Goal: Communication & Community: Share content

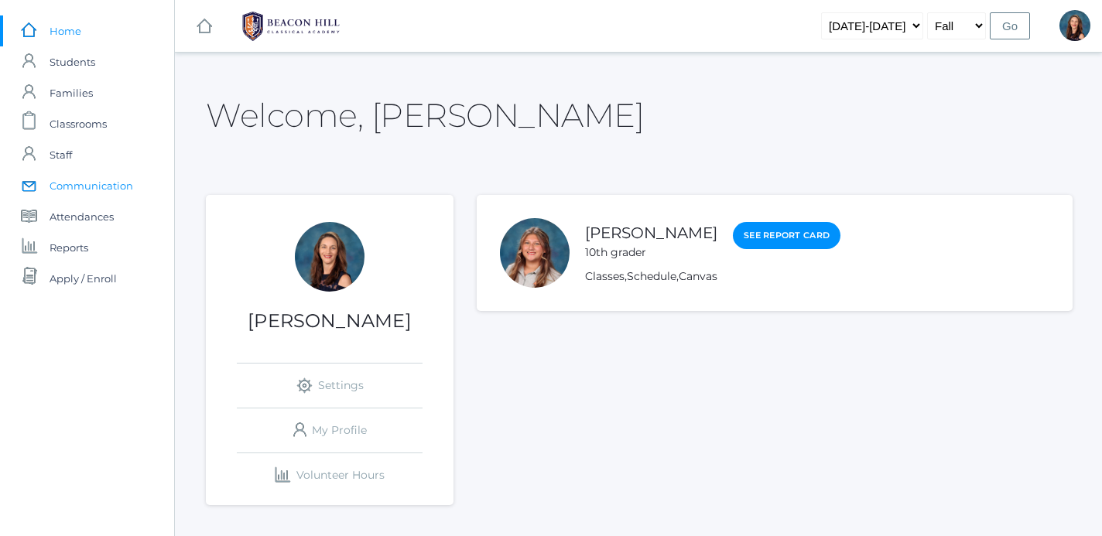
click at [97, 186] on span "Communication" at bounding box center [92, 185] width 84 height 31
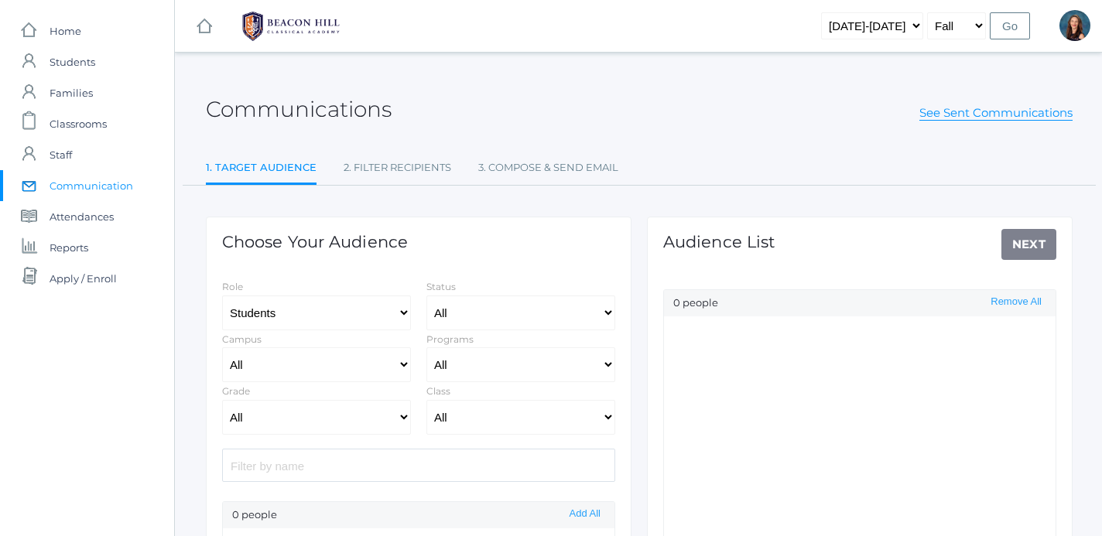
select select "Enrolled"
click at [394, 465] on input "search" at bounding box center [418, 465] width 393 height 33
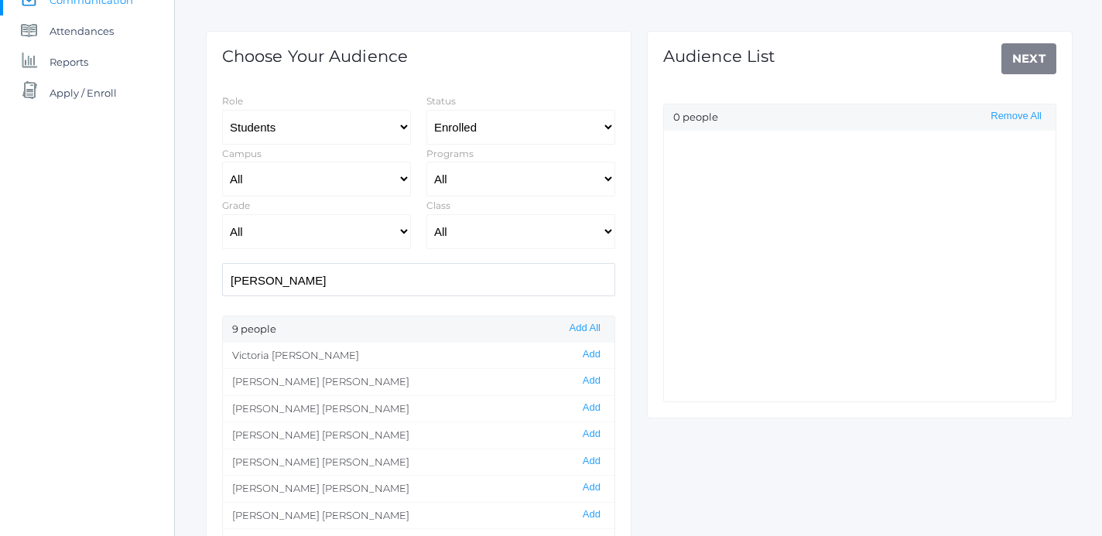
scroll to position [190, 0]
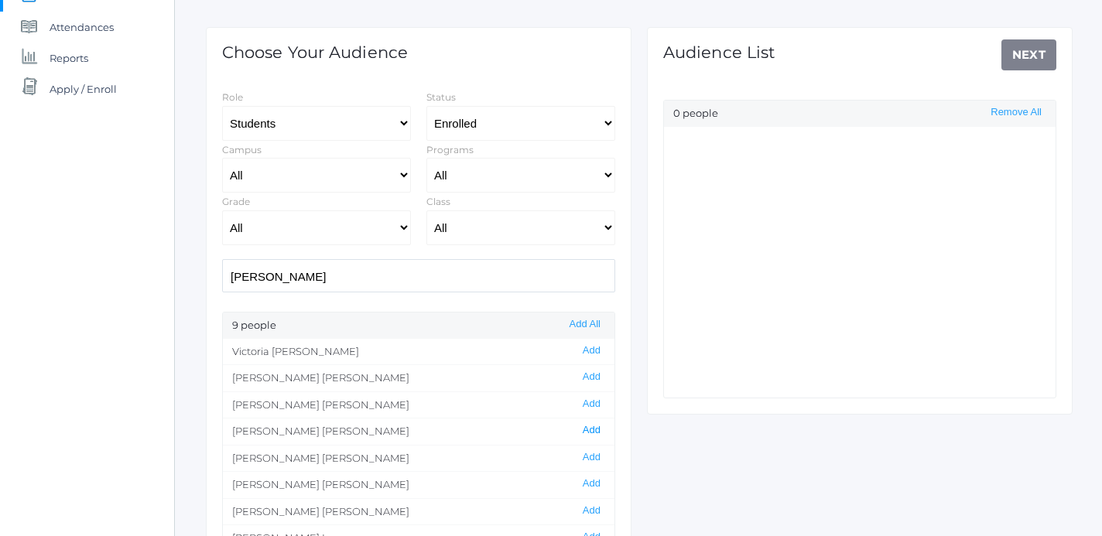
click at [600, 431] on button "Add" at bounding box center [591, 430] width 27 height 13
drag, startPoint x: 310, startPoint y: 282, endPoint x: 191, endPoint y: 277, distance: 119.3
click at [222, 277] on input "[PERSON_NAME]" at bounding box center [418, 275] width 393 height 33
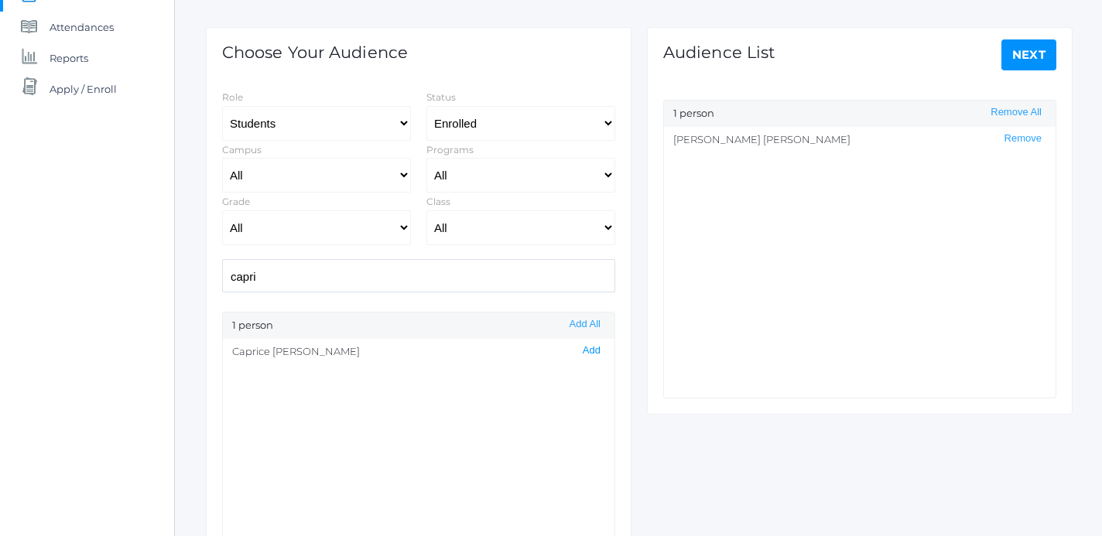
click at [587, 350] on button "Add" at bounding box center [591, 350] width 27 height 13
drag, startPoint x: 273, startPoint y: 282, endPoint x: 194, endPoint y: 280, distance: 79.0
click at [222, 280] on input "capri" at bounding box center [418, 275] width 393 height 33
click at [592, 375] on button "Add" at bounding box center [591, 377] width 27 height 13
drag, startPoint x: 287, startPoint y: 279, endPoint x: 219, endPoint y: 278, distance: 68.1
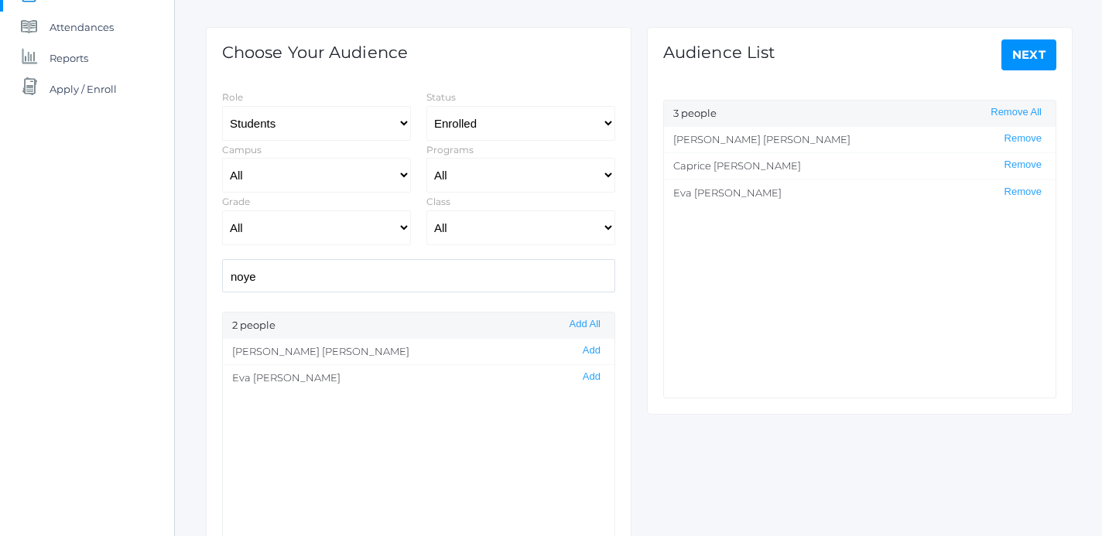
click at [222, 278] on input "noye" at bounding box center [418, 275] width 393 height 33
click at [600, 355] on button "Add" at bounding box center [591, 350] width 27 height 13
drag, startPoint x: 362, startPoint y: 279, endPoint x: 160, endPoint y: 280, distance: 202.0
click at [222, 280] on input "tur" at bounding box center [418, 275] width 393 height 33
type input "watt"
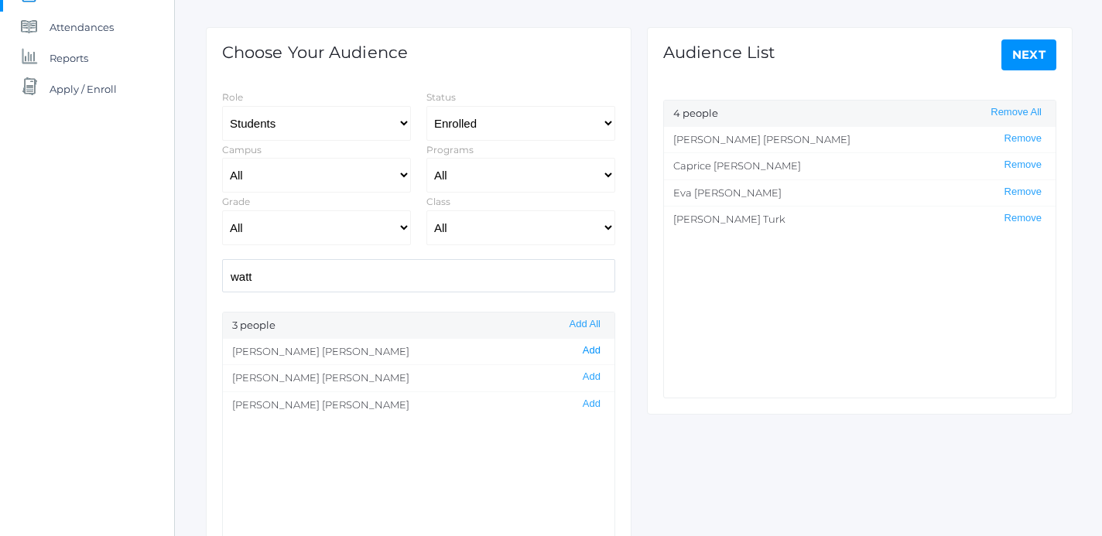
click at [592, 351] on button "Add" at bounding box center [591, 350] width 27 height 13
click at [1031, 56] on link "Next" at bounding box center [1030, 54] width 56 height 31
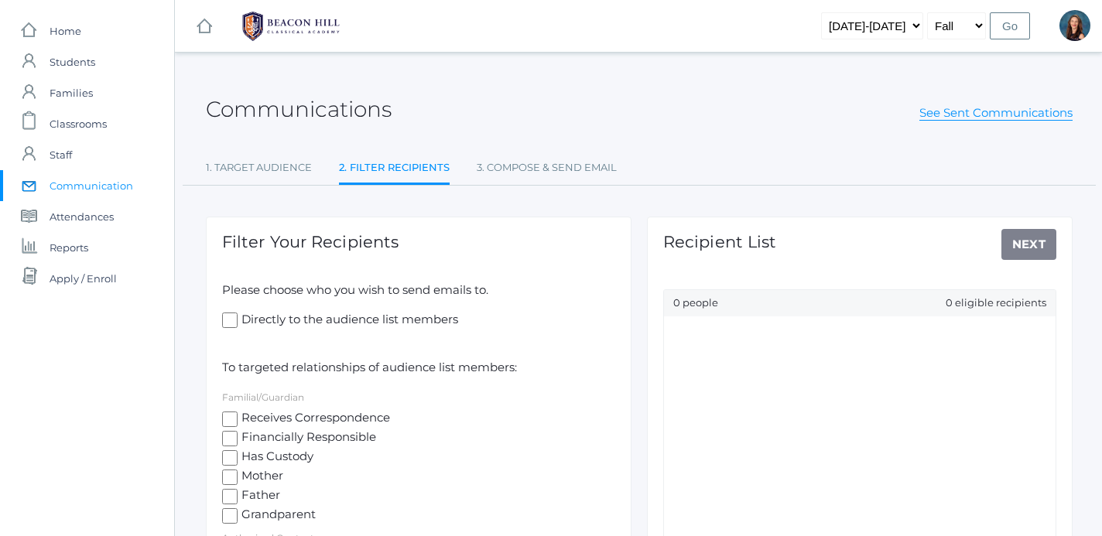
click at [229, 321] on input "Directly to the audience list members" at bounding box center [229, 320] width 15 height 15
checkbox input "true"
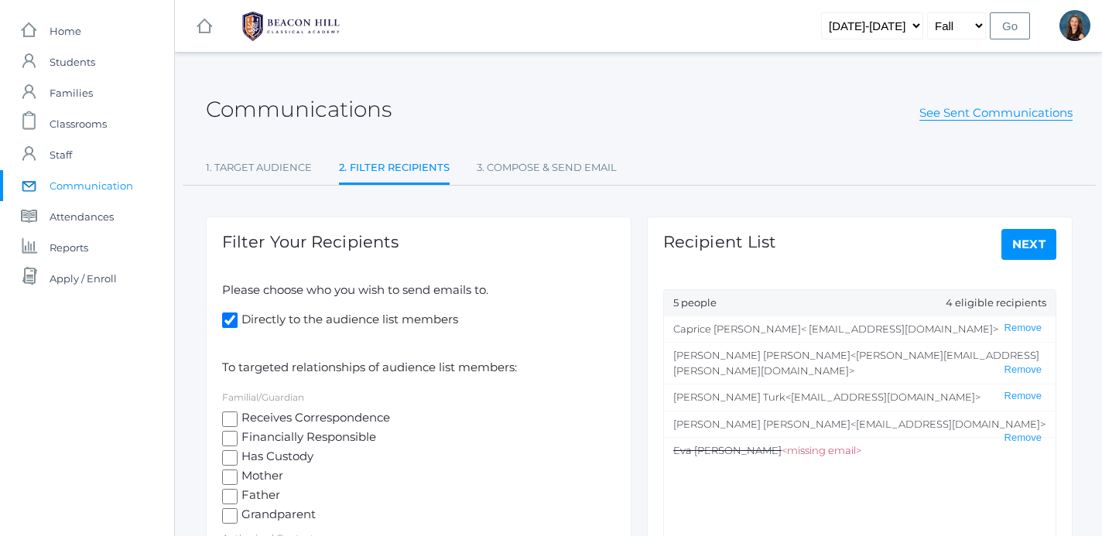
click at [230, 415] on input "Receives Correspondence" at bounding box center [229, 419] width 15 height 15
checkbox input "true"
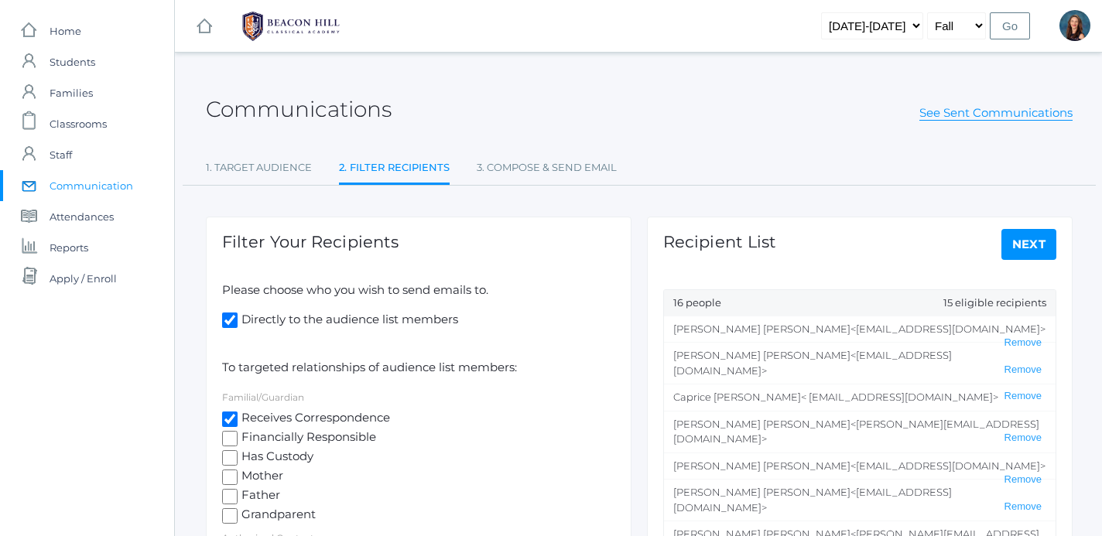
click at [1034, 242] on link "Next" at bounding box center [1030, 244] width 56 height 31
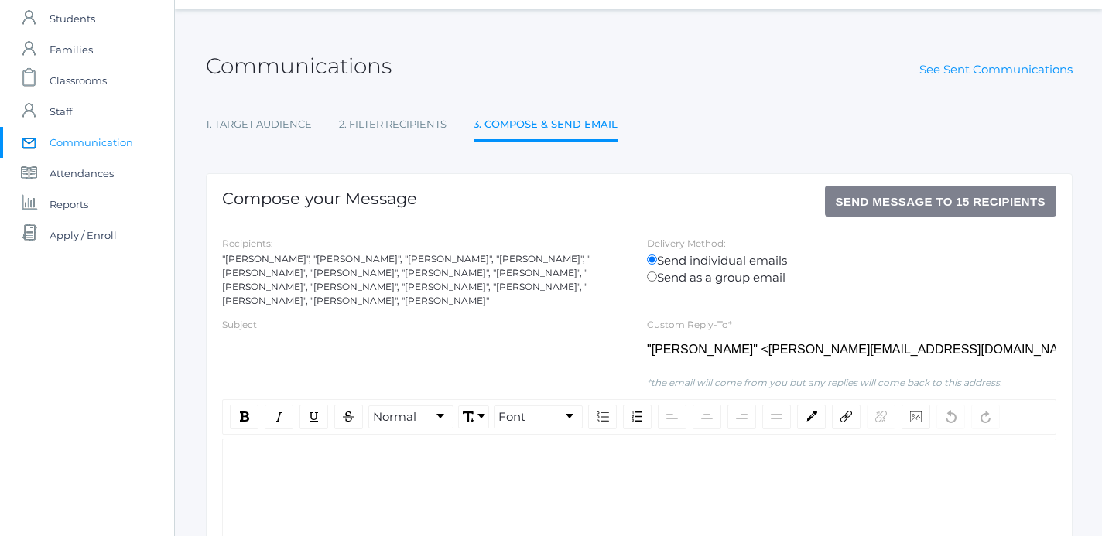
scroll to position [47, 0]
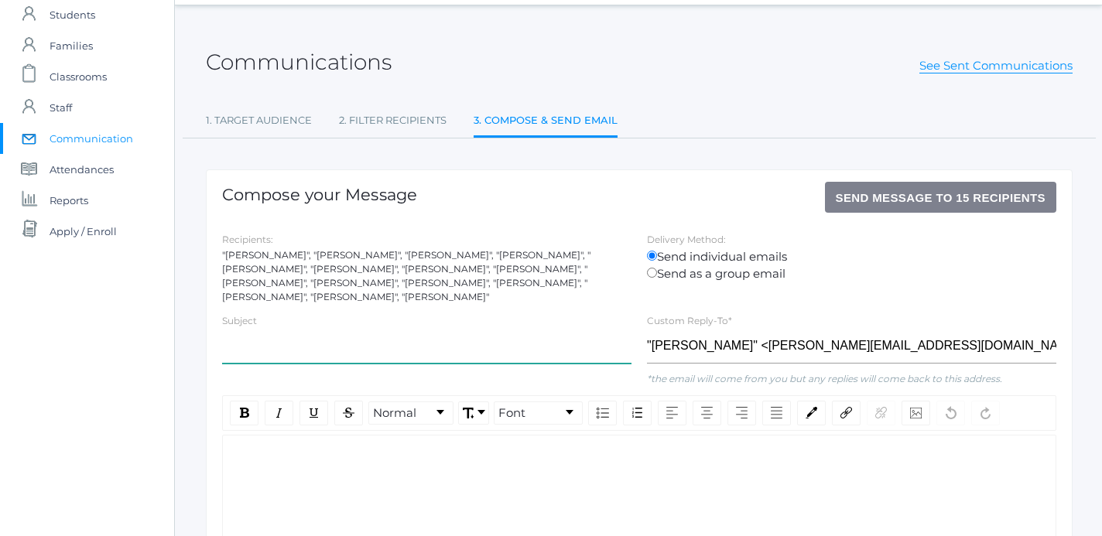
click at [352, 351] on input "text" at bounding box center [426, 346] width 409 height 35
type input "Important - 10th Grade Field Trip Missing Permission Form"
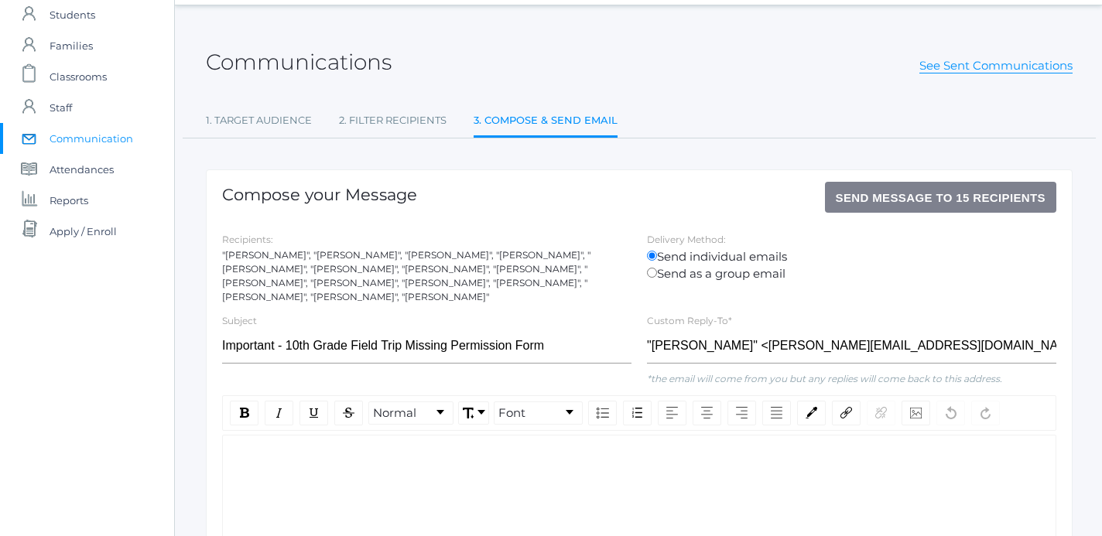
click at [295, 457] on div "rdw-editor" at bounding box center [639, 460] width 809 height 18
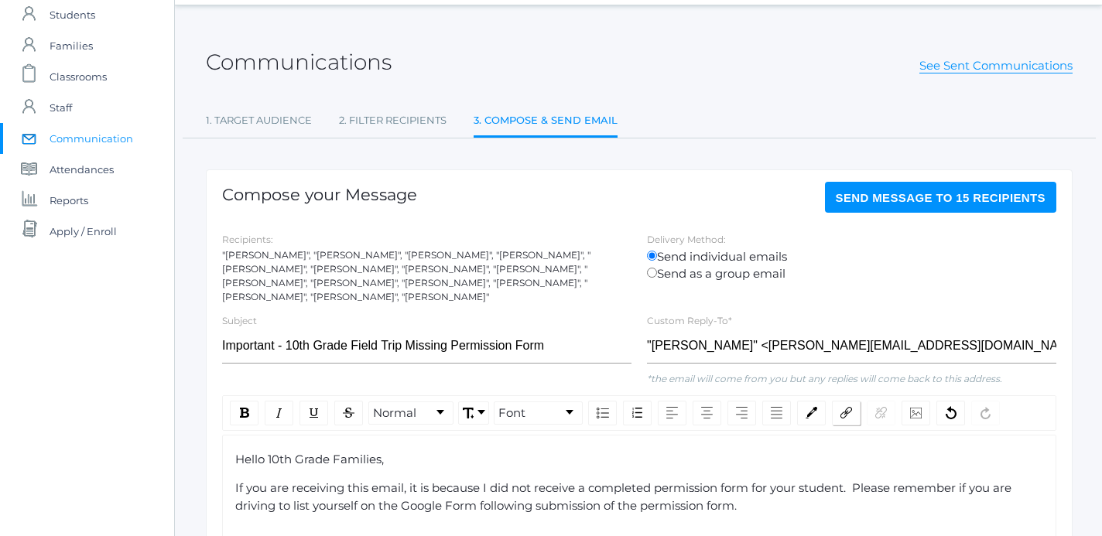
click at [851, 410] on img "rdw-link-control" at bounding box center [847, 413] width 12 height 12
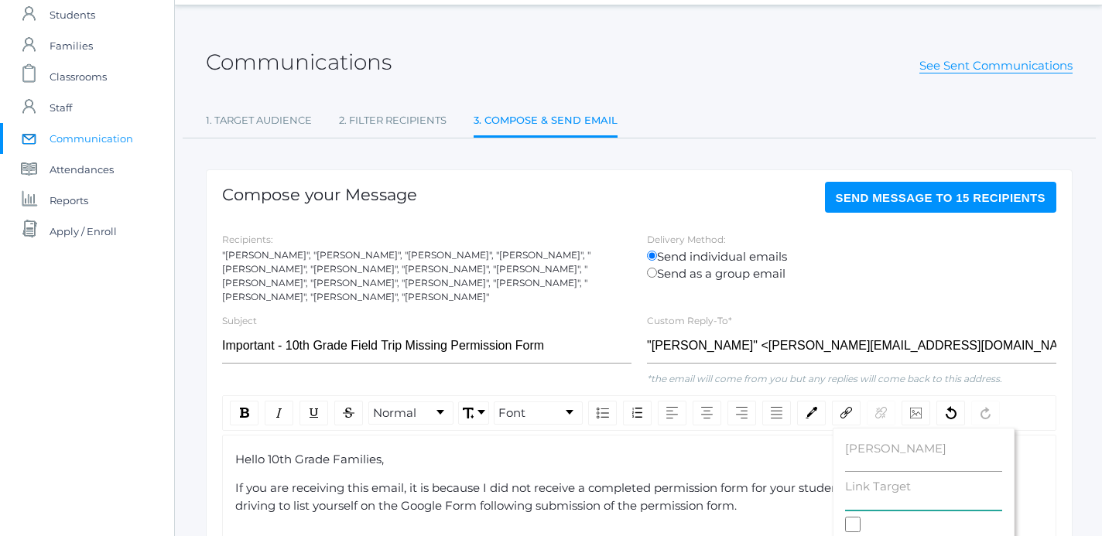
click at [871, 497] on input "Link Target" at bounding box center [923, 503] width 157 height 15
paste input "[URL][DOMAIN_NAME]"
type input "[URL][DOMAIN_NAME]"
click at [865, 466] on input "[PERSON_NAME]" at bounding box center [923, 464] width 157 height 15
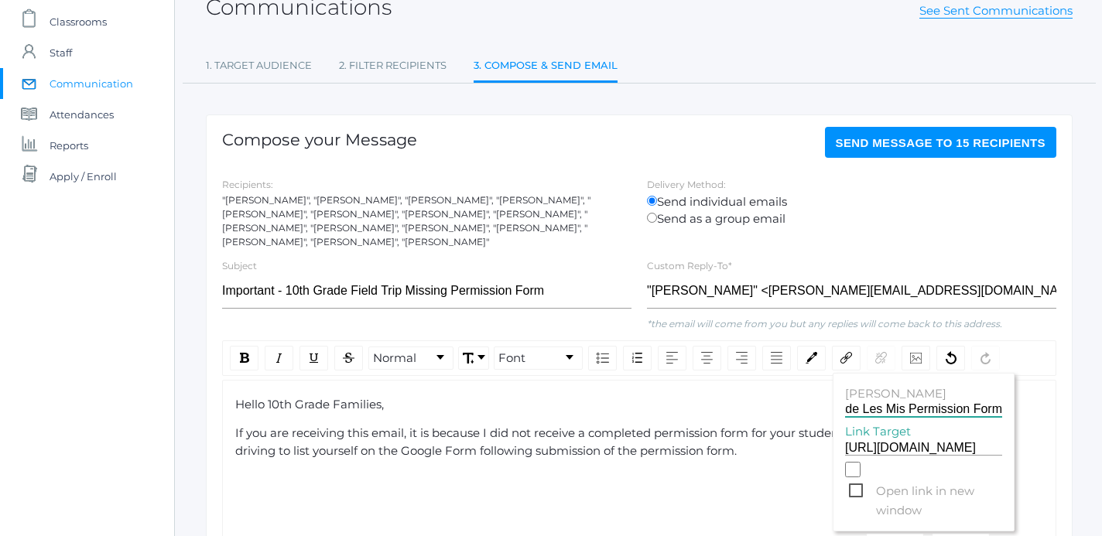
scroll to position [103, 0]
click at [855, 487] on span "Open link in new window" at bounding box center [925, 490] width 153 height 19
type input "10th Grade Les Mis Permission Form"
click at [855, 477] on input "Open link in new window" at bounding box center [852, 468] width 15 height 15
checkbox input "true"
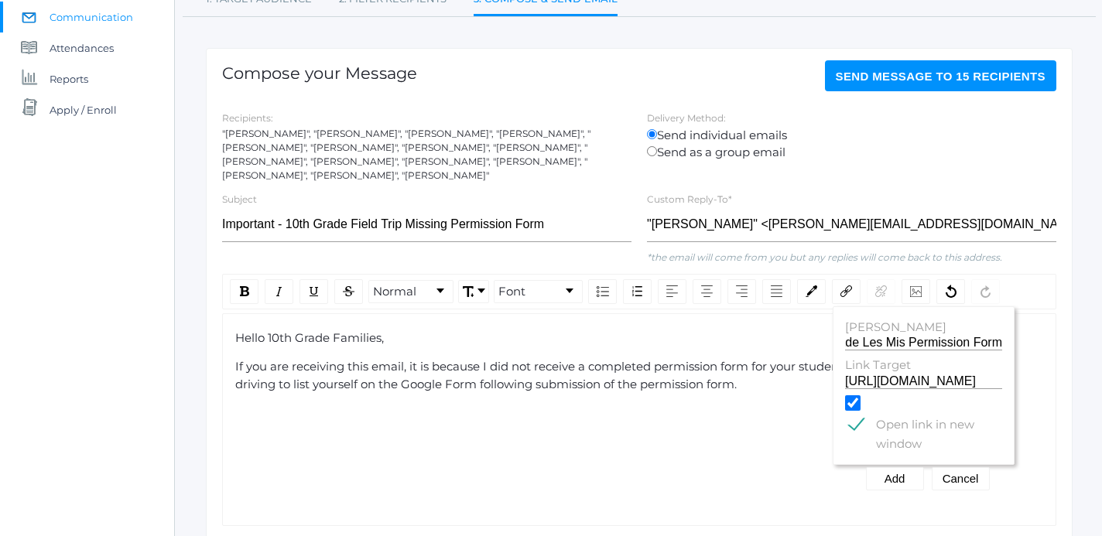
scroll to position [174, 0]
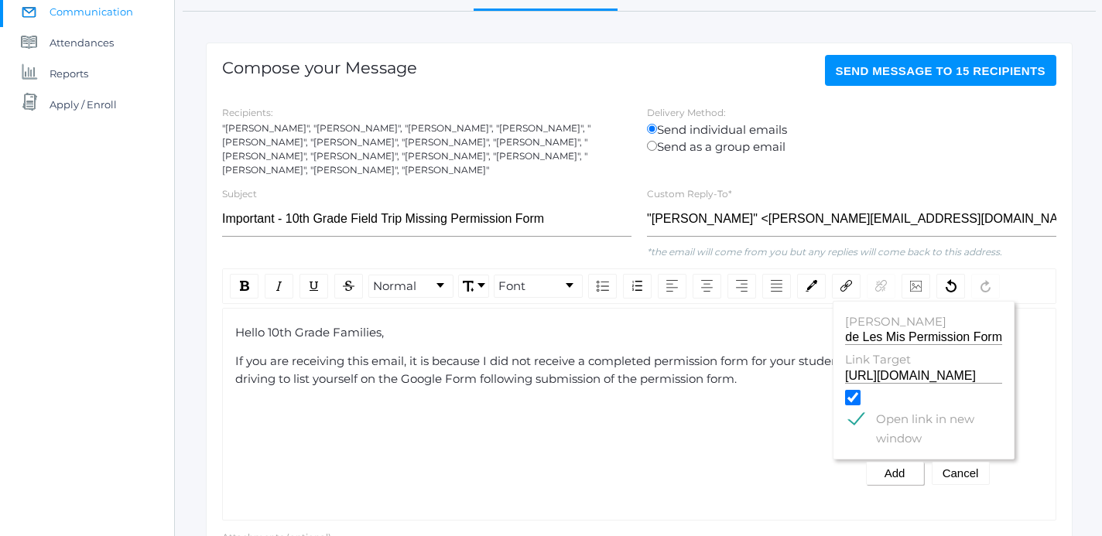
click at [897, 477] on button "Add" at bounding box center [895, 473] width 58 height 23
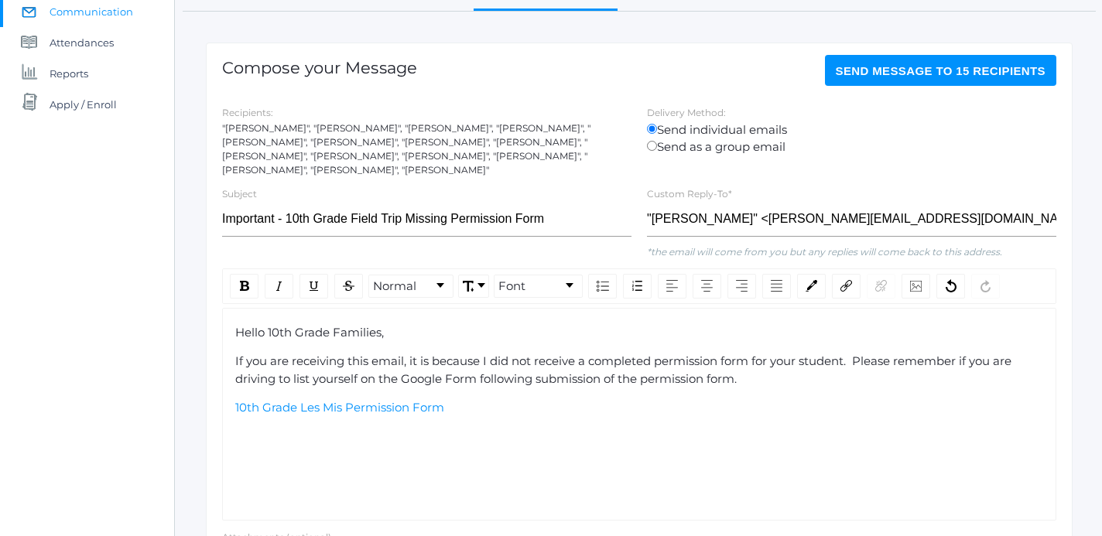
click at [497, 409] on div "10th Grade Les Mis Permission Form" at bounding box center [639, 408] width 809 height 18
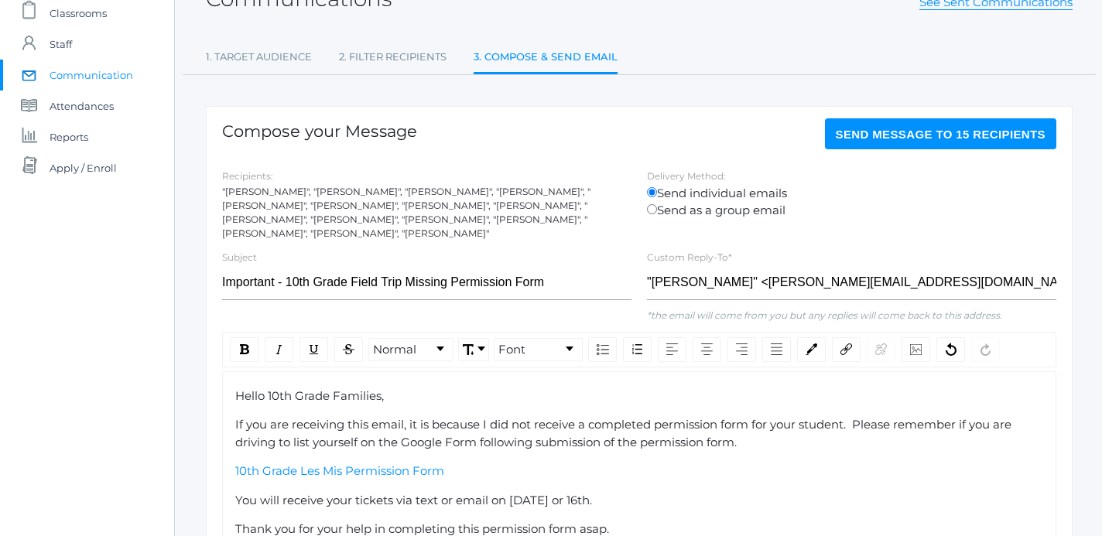
scroll to position [0, 0]
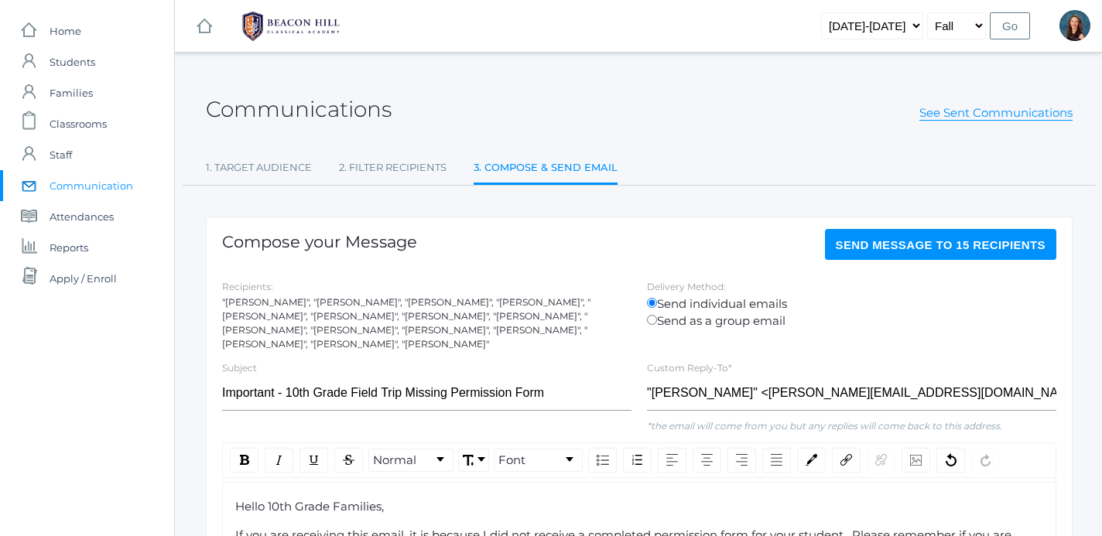
click at [943, 247] on span "Send Message to 15 recipients" at bounding box center [941, 244] width 211 height 13
